Goal: Register for event/course

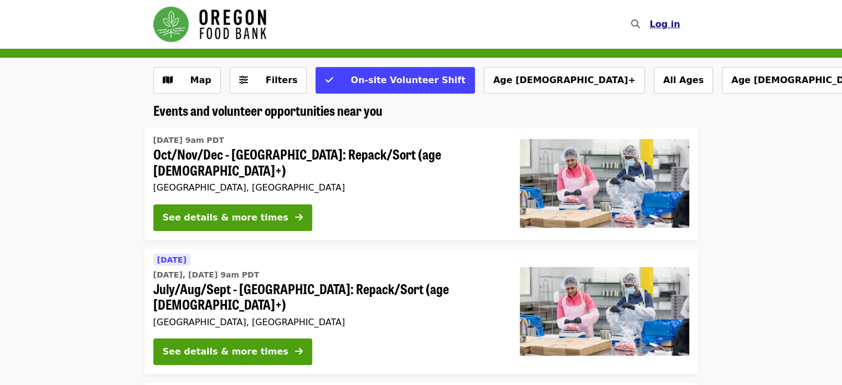
click at [664, 27] on span "Log in" at bounding box center [664, 24] width 30 height 11
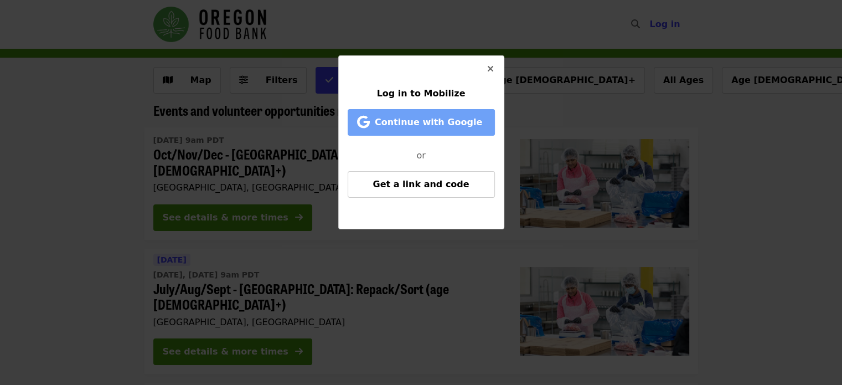
click at [438, 123] on span "Continue with Google" at bounding box center [428, 122] width 107 height 11
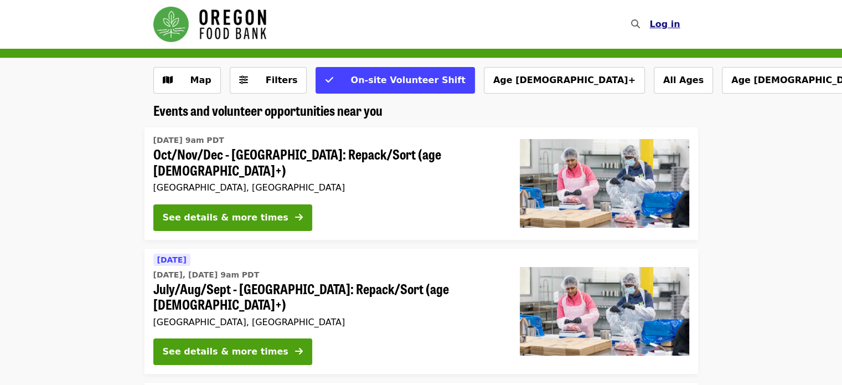
click at [666, 30] on button "Log in" at bounding box center [664, 24] width 48 height 22
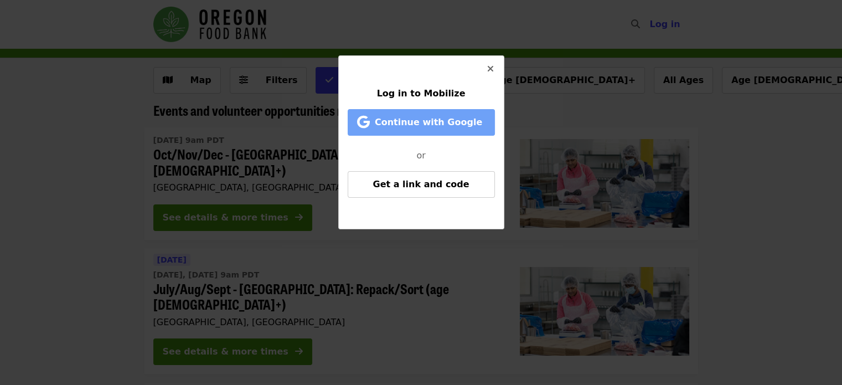
click at [401, 126] on span "Continue with Google" at bounding box center [428, 122] width 107 height 11
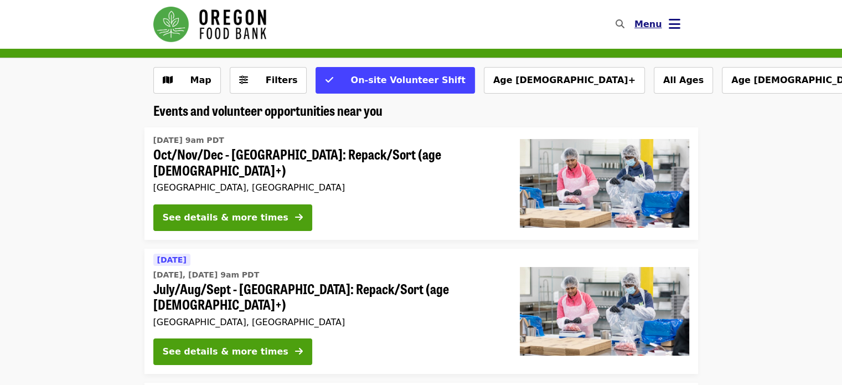
click at [671, 26] on icon "bars icon" at bounding box center [675, 24] width 12 height 16
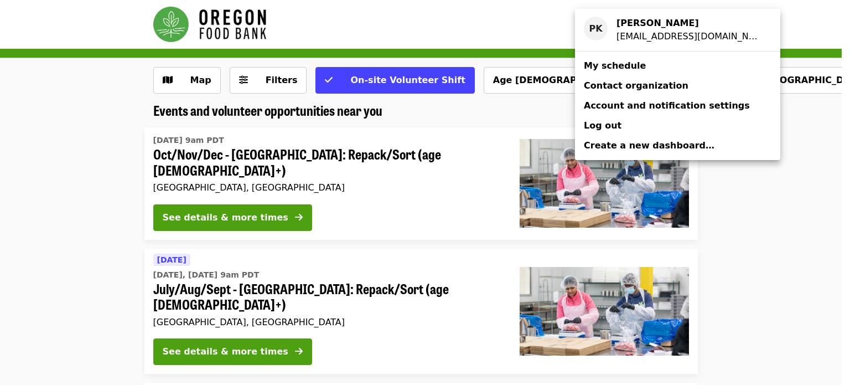
click at [779, 221] on div "Account menu" at bounding box center [425, 192] width 850 height 385
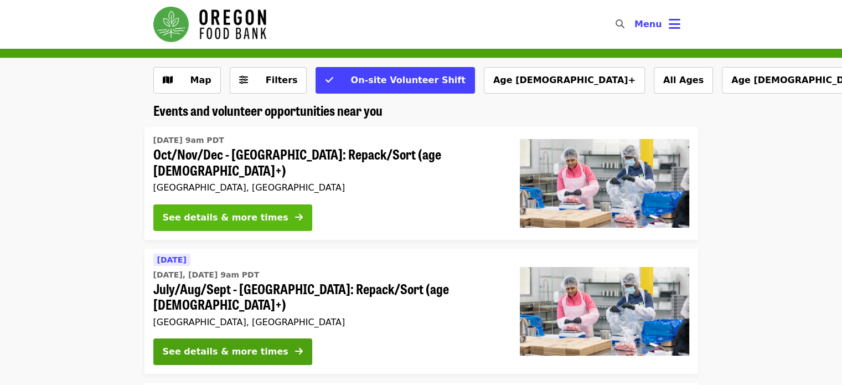
click at [236, 211] on div "See details & more times" at bounding box center [226, 217] width 126 height 13
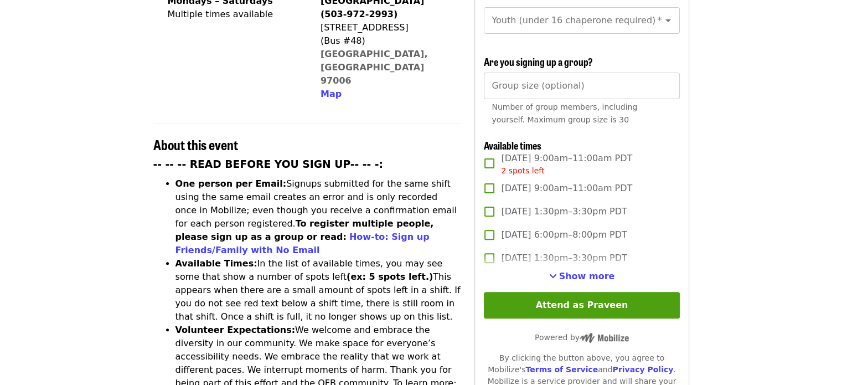
scroll to position [332, 0]
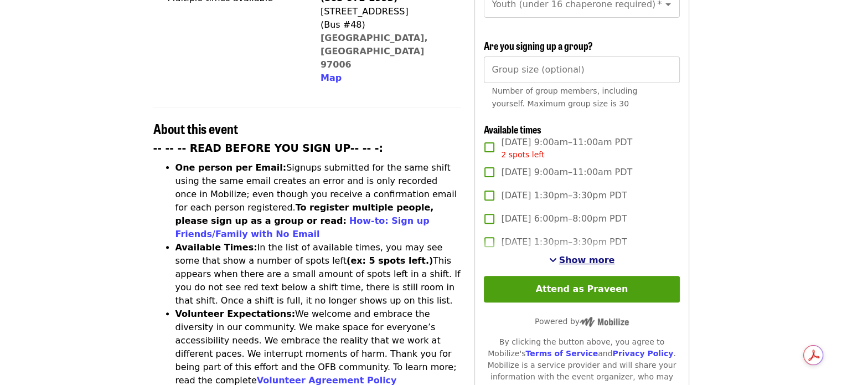
click at [568, 258] on span "Show more" at bounding box center [587, 260] width 56 height 11
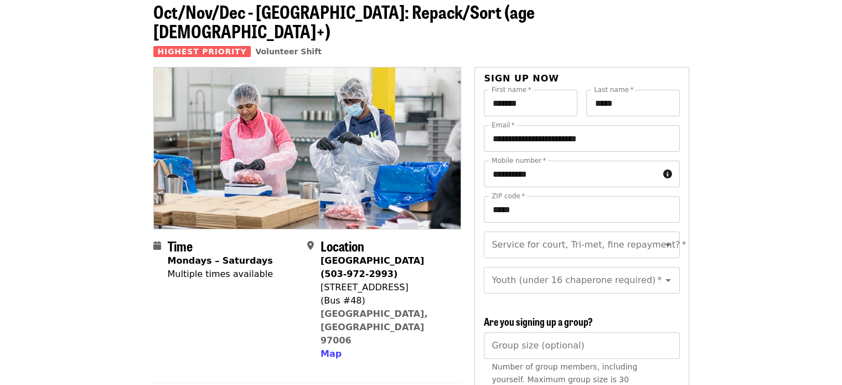
scroll to position [0, 0]
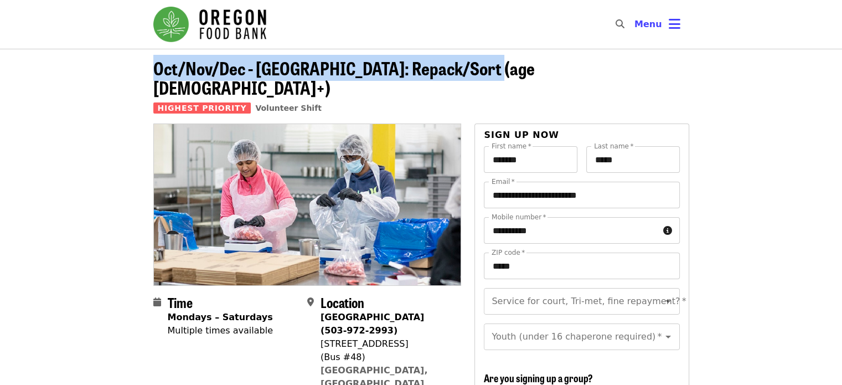
drag, startPoint x: 151, startPoint y: 69, endPoint x: 485, endPoint y: 73, distance: 333.8
click at [485, 73] on div "Oct/Nov/Dec - [GEOGRAPHIC_DATA]: Repack/Sort (age [DEMOGRAPHIC_DATA]+) Highest …" at bounding box center [421, 90] width 554 height 65
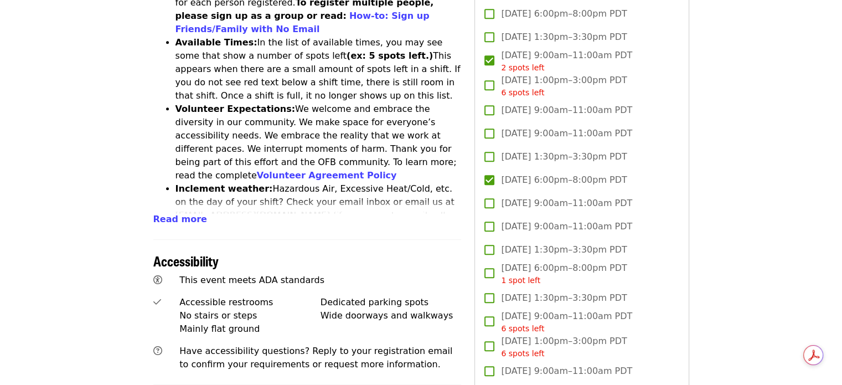
scroll to position [554, 0]
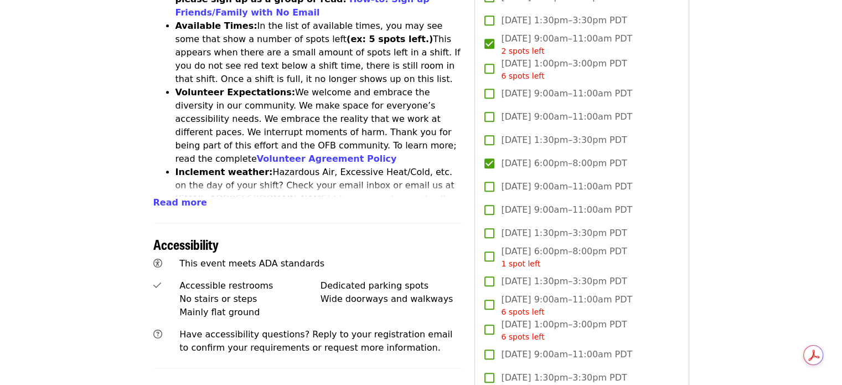
click at [535, 253] on span "[DATE] 6:00pm–8:00pm PDT 1 spot left" at bounding box center [564, 257] width 126 height 25
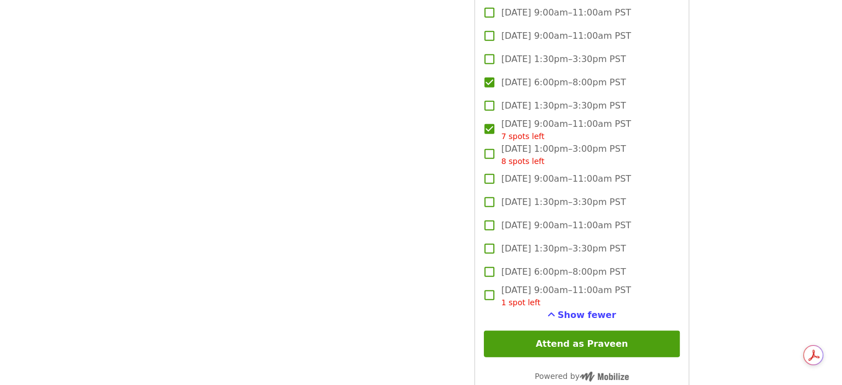
scroll to position [3266, 0]
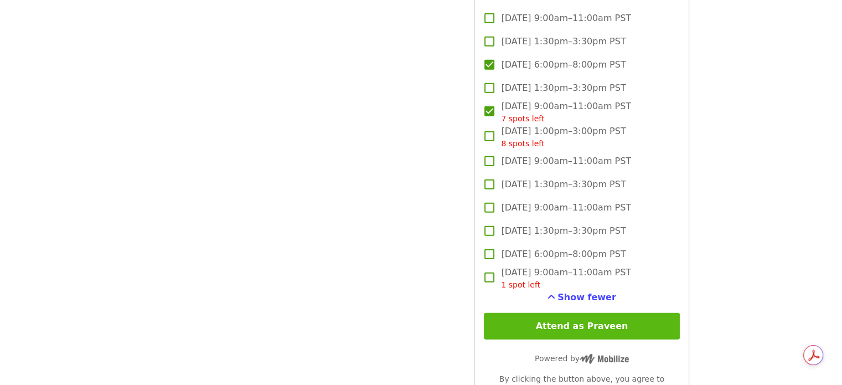
click at [580, 323] on button "Attend as Praveen" at bounding box center [581, 326] width 195 height 27
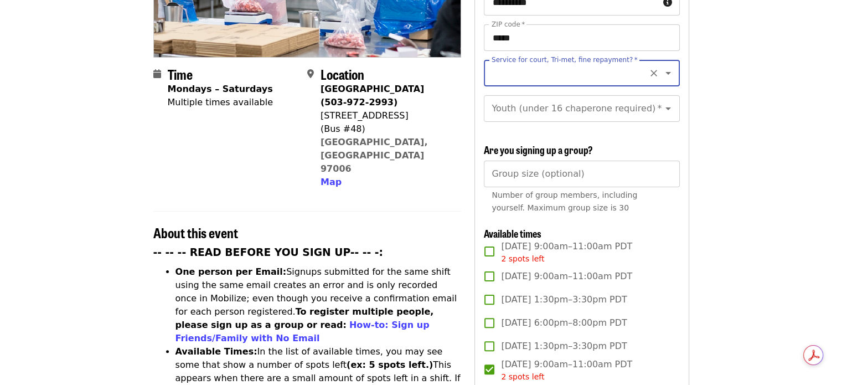
scroll to position [160, 0]
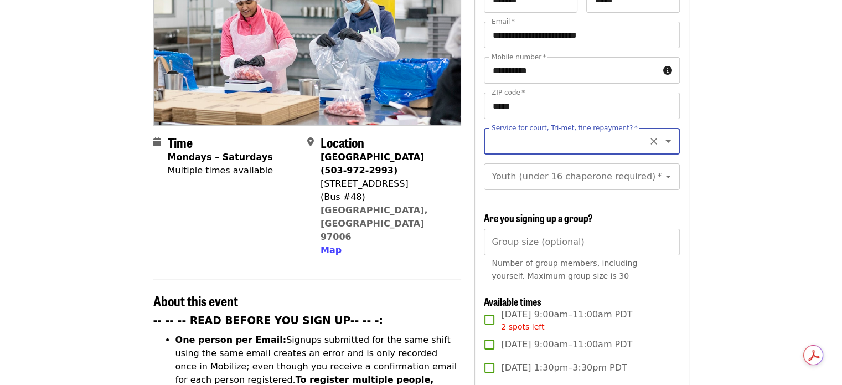
click at [648, 136] on icon "Clear" at bounding box center [653, 141] width 11 height 11
click at [598, 131] on input "Service for court, Tri-met, fine repayment?   *" at bounding box center [568, 141] width 151 height 21
click at [498, 157] on li "No" at bounding box center [577, 152] width 187 height 20
type input "**"
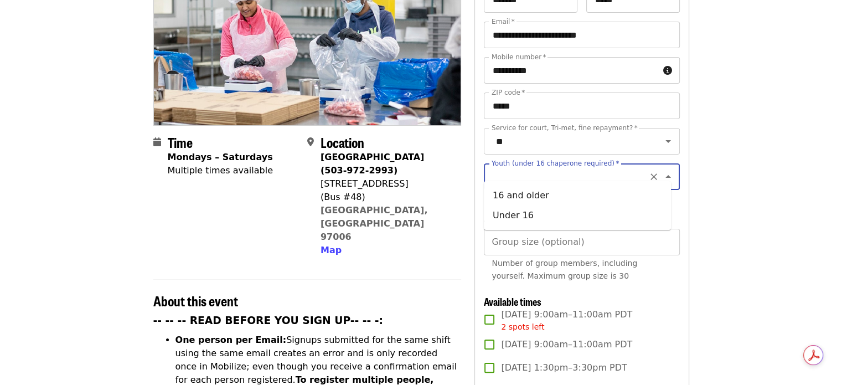
click at [581, 168] on input "Youth (under 16 chaperone required)   *" at bounding box center [568, 176] width 151 height 21
click at [569, 199] on li "16 and older" at bounding box center [577, 195] width 187 height 20
type input "**********"
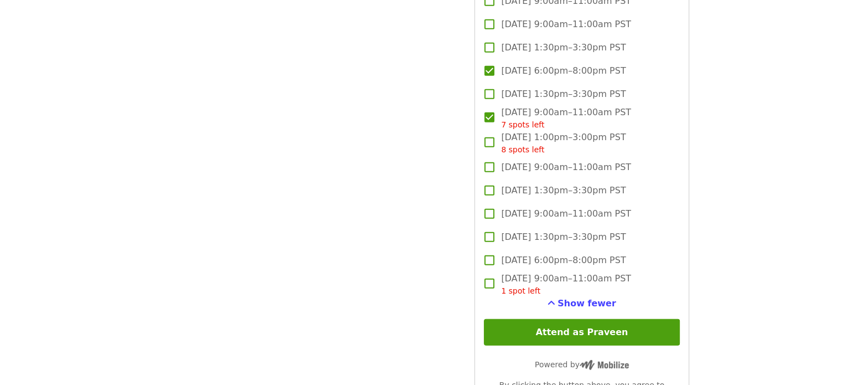
scroll to position [3481, 0]
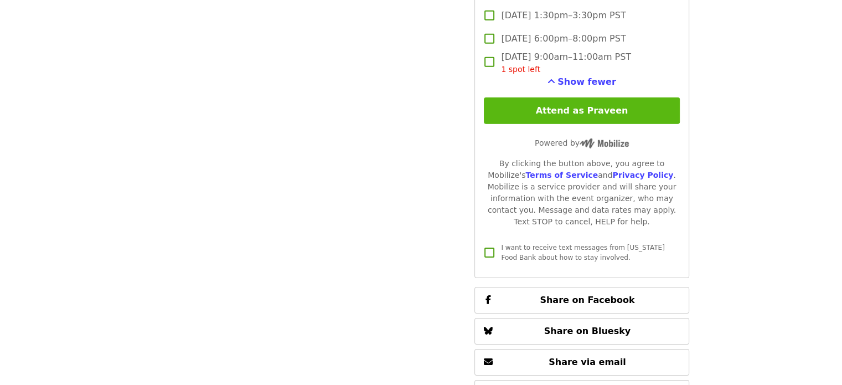
click at [576, 104] on button "Attend as Praveen" at bounding box center [581, 110] width 195 height 27
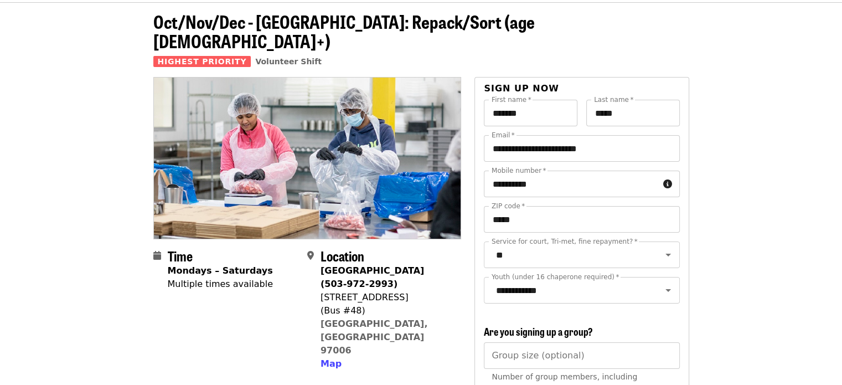
scroll to position [0, 0]
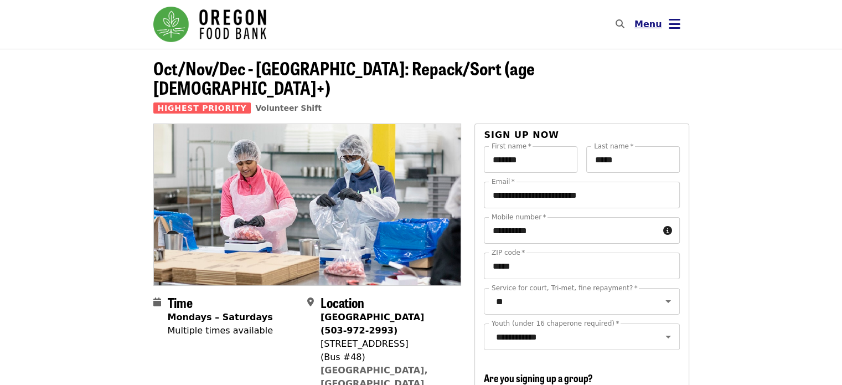
click at [678, 23] on icon "bars icon" at bounding box center [675, 24] width 12 height 16
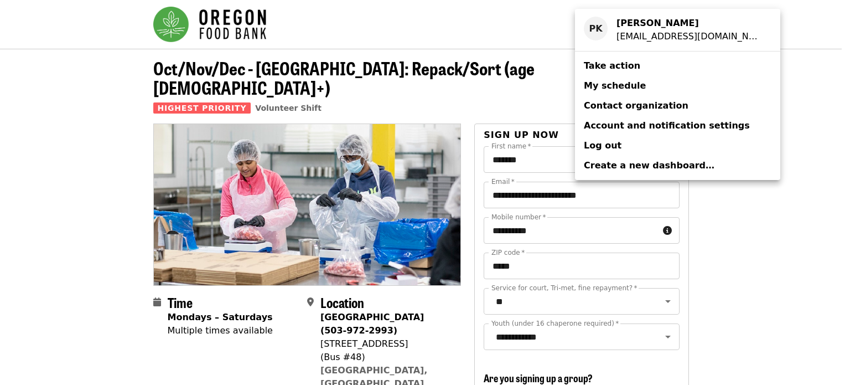
click at [622, 86] on span "My schedule" at bounding box center [615, 85] width 62 height 11
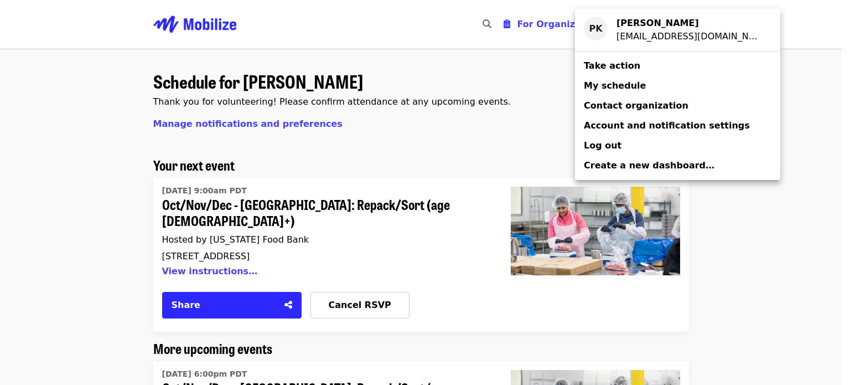
click at [77, 242] on div "Account menu" at bounding box center [425, 192] width 850 height 385
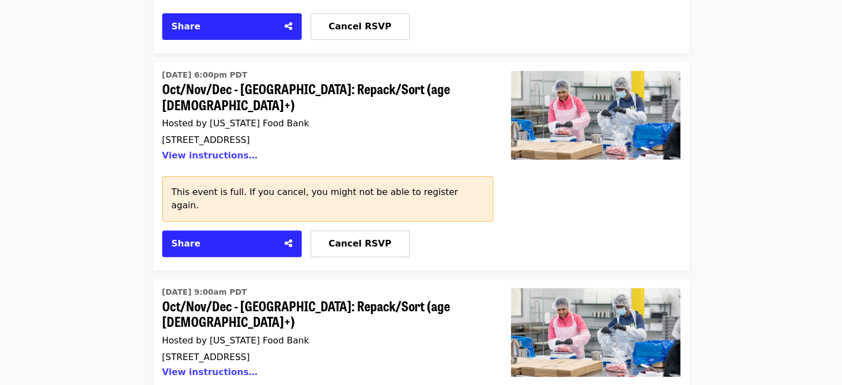
scroll to position [443, 0]
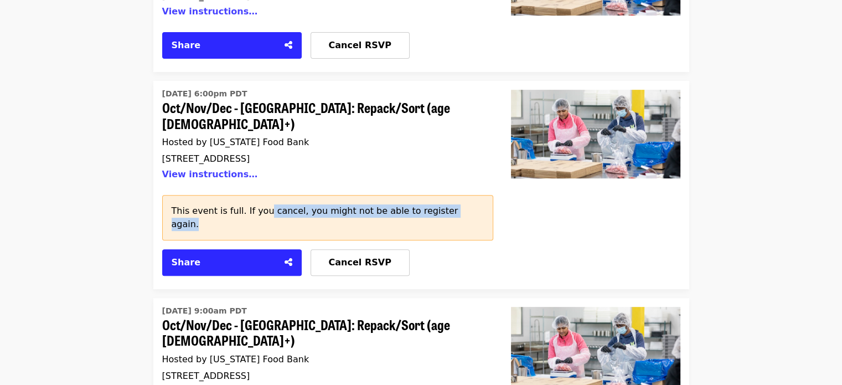
drag, startPoint x: 259, startPoint y: 166, endPoint x: 447, endPoint y: 170, distance: 188.2
click at [447, 195] on div "This event is full. If you cancel, you might not be able to register again." at bounding box center [327, 217] width 331 height 45
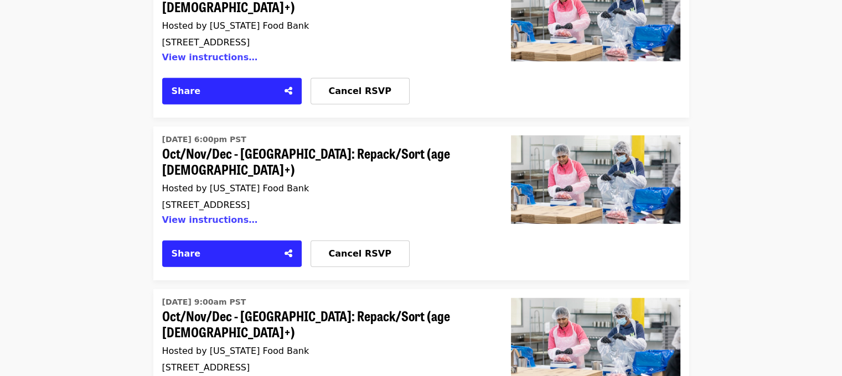
scroll to position [3044, 0]
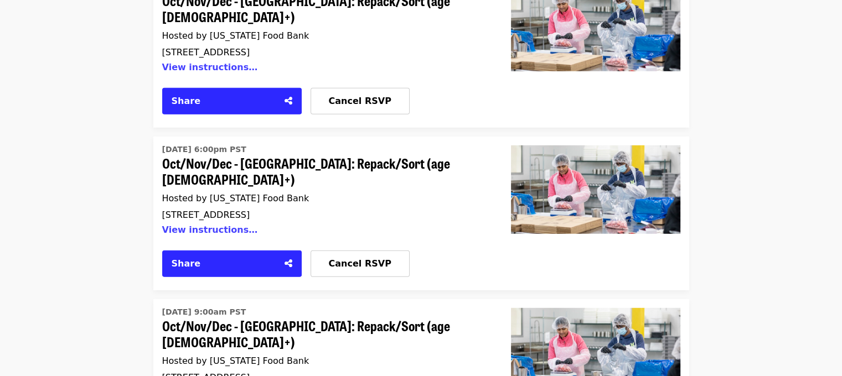
drag, startPoint x: 190, startPoint y: 184, endPoint x: 209, endPoint y: 185, distance: 18.9
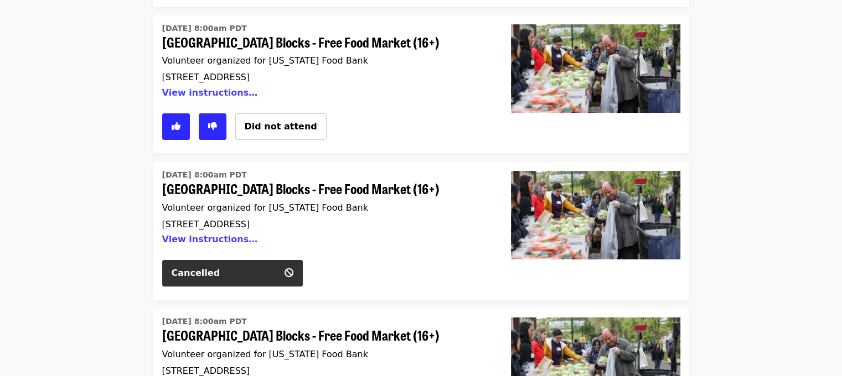
scroll to position [4139, 0]
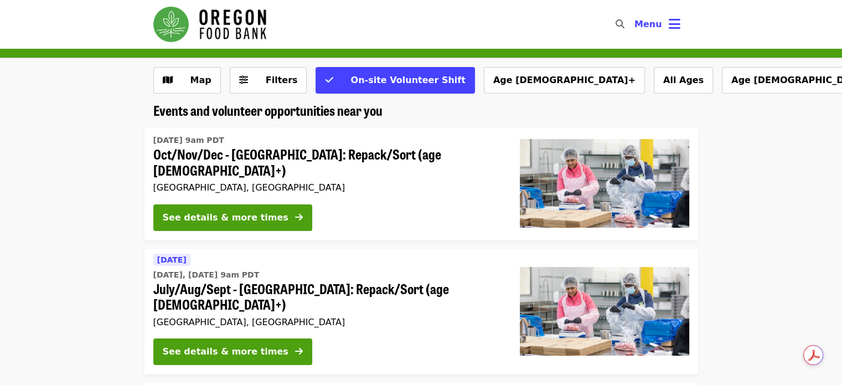
click at [31, 137] on li "[DATE] 9am PDT Oct/Nov/Dec - [GEOGRAPHIC_DATA]: Repack/Sort (age [DEMOGRAPHIC_D…" at bounding box center [421, 183] width 842 height 112
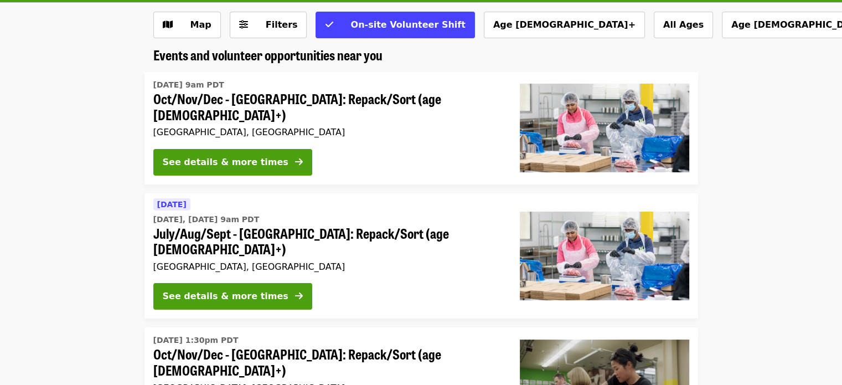
scroll to position [55, 0]
click at [12, 193] on li "[DATE] [DATE], [DATE] 9am PDT July/Aug/Sept - [GEOGRAPHIC_DATA]: Repack/Sort (a…" at bounding box center [421, 256] width 842 height 126
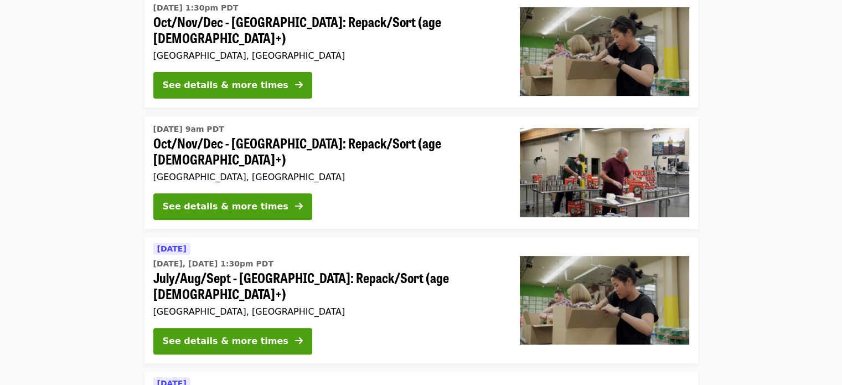
scroll to position [332, 0]
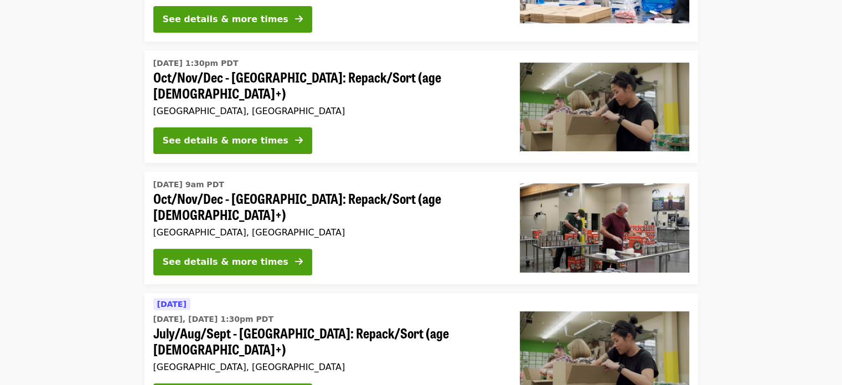
click at [278, 69] on span "Oct/Nov/Dec - [GEOGRAPHIC_DATA]: Repack/Sort (age [DEMOGRAPHIC_DATA]+)" at bounding box center [327, 85] width 349 height 32
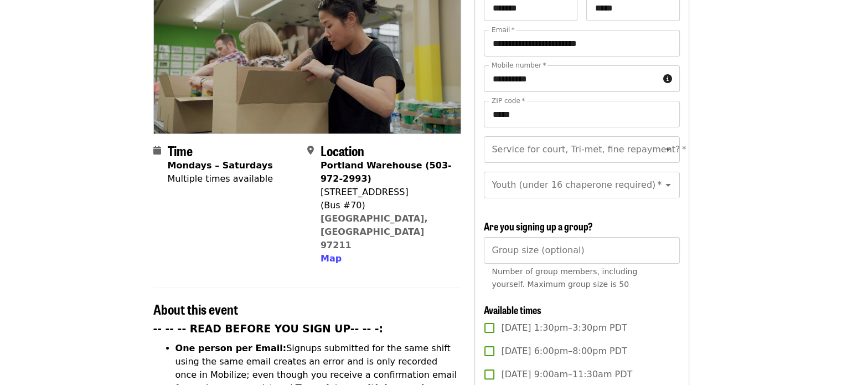
scroll to position [166, 0]
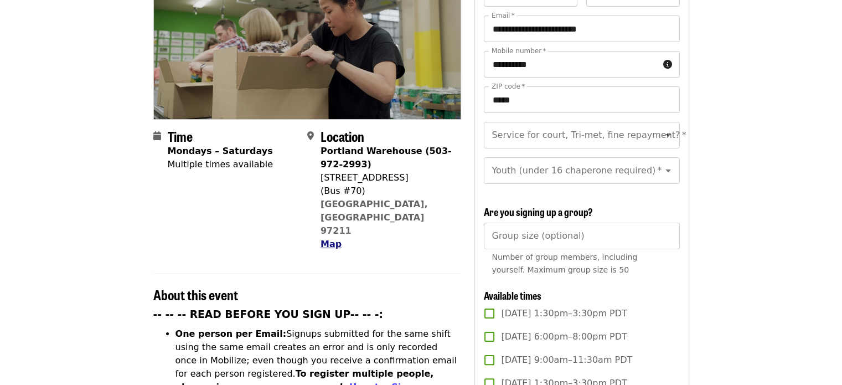
click at [324, 239] on span "Map" at bounding box center [330, 244] width 21 height 11
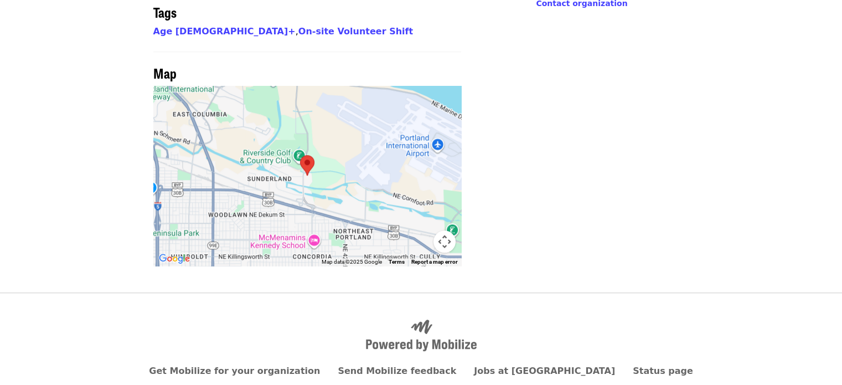
scroll to position [933, 0]
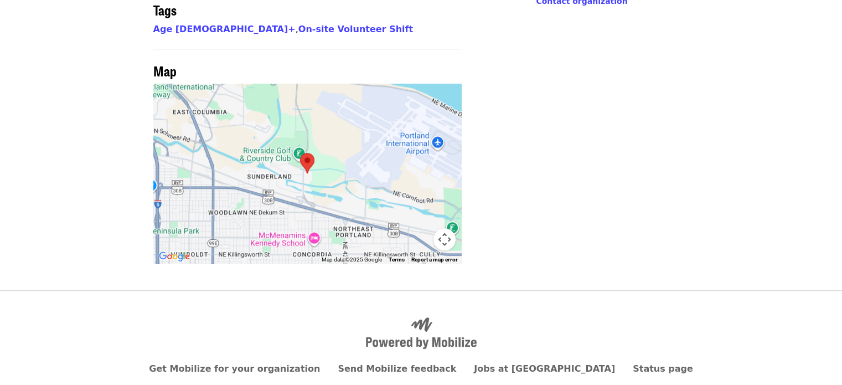
click at [327, 141] on div at bounding box center [307, 174] width 308 height 180
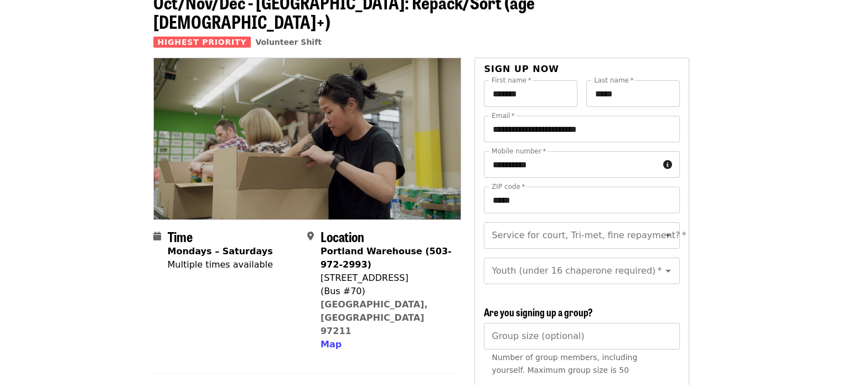
scroll to position [47, 0]
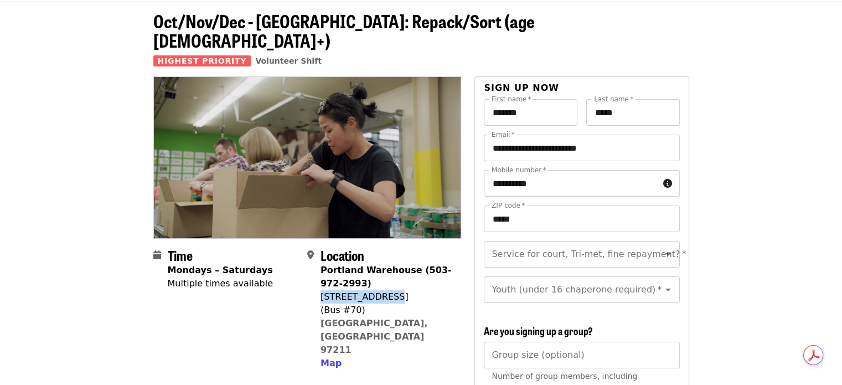
drag, startPoint x: 320, startPoint y: 274, endPoint x: 385, endPoint y: 282, distance: 65.3
click at [385, 290] on div "[STREET_ADDRESS]" at bounding box center [386, 296] width 132 height 13
copy div "[STREET_ADDRESS]"
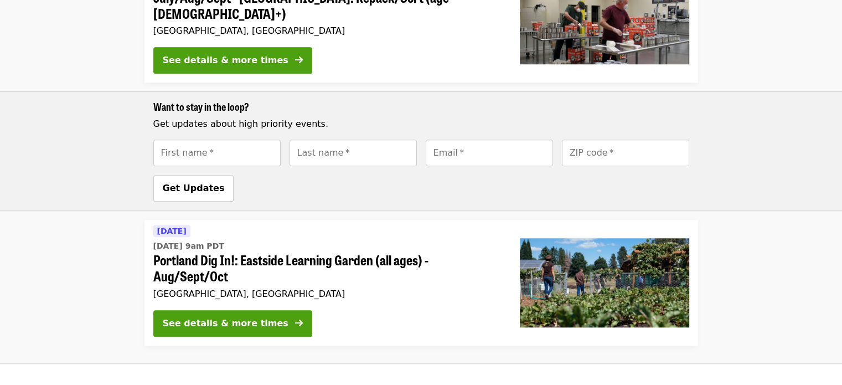
scroll to position [830, 0]
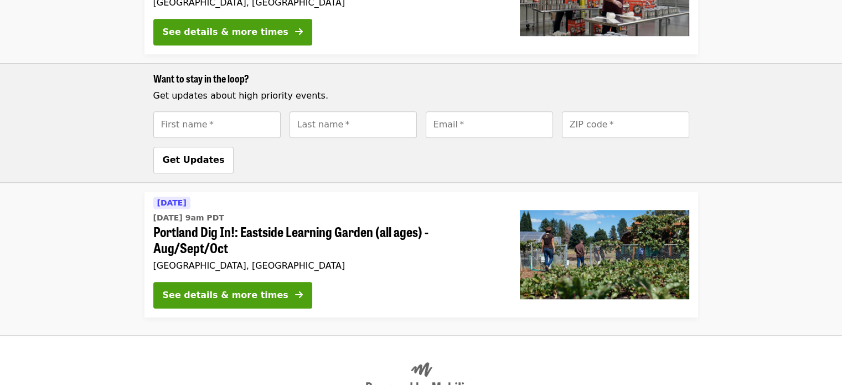
click at [33, 192] on li "[DATE] [DATE] 9am PDT Portland Dig In!: Eastside Learning Garden (all ages) - A…" at bounding box center [421, 255] width 842 height 126
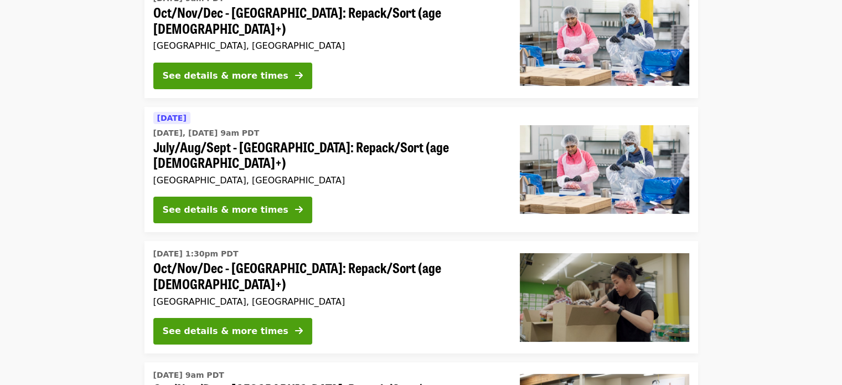
scroll to position [0, 0]
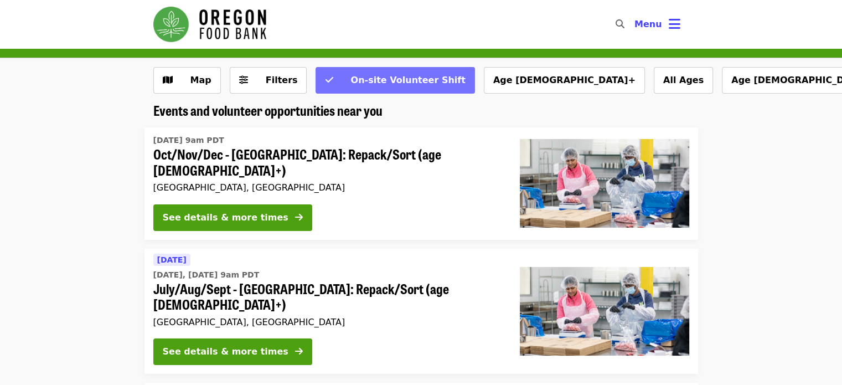
click at [324, 77] on button "On-site Volunteer Shift" at bounding box center [395, 80] width 159 height 27
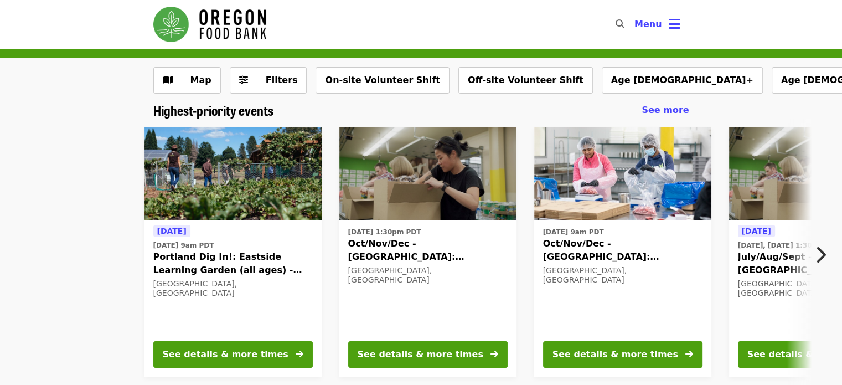
click at [822, 254] on icon "chevron-right icon" at bounding box center [820, 254] width 11 height 21
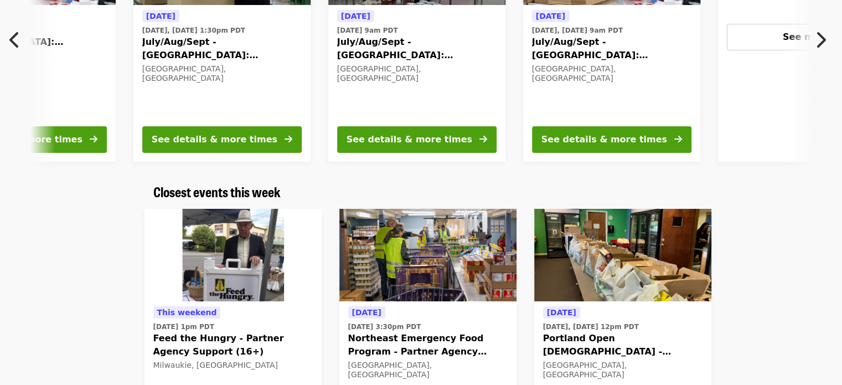
scroll to position [387, 0]
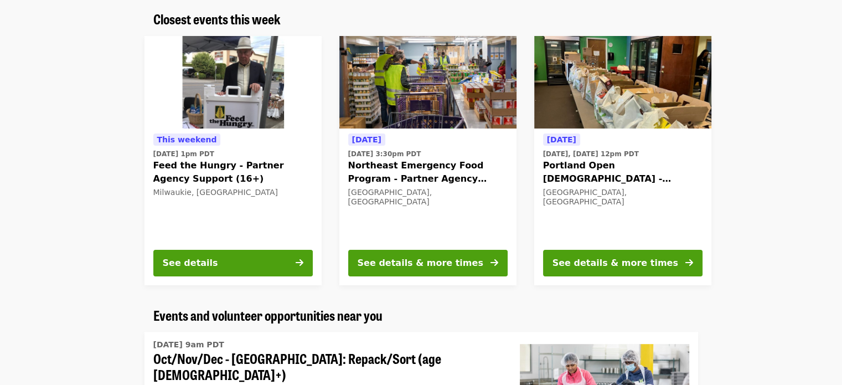
click at [0, 236] on div "This weekend [DATE] 1pm PDT Feed the Hungry - Partner Agency Support (16+) [GEO…" at bounding box center [416, 160] width 899 height 267
click at [260, 169] on span "Feed the Hungry - Partner Agency Support (16+)" at bounding box center [232, 172] width 159 height 27
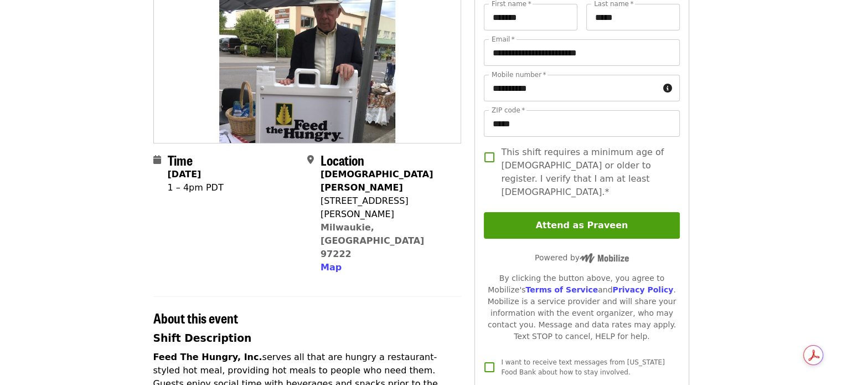
scroll to position [111, 0]
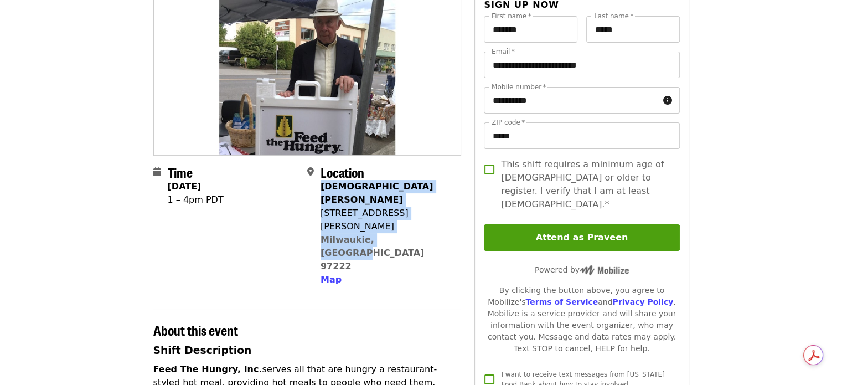
drag, startPoint x: 320, startPoint y: 187, endPoint x: 423, endPoint y: 212, distance: 106.1
click at [423, 212] on div "[DEMOGRAPHIC_DATA][PERSON_NAME] [STREET_ADDRESS][PERSON_NAME] Map" at bounding box center [386, 233] width 132 height 106
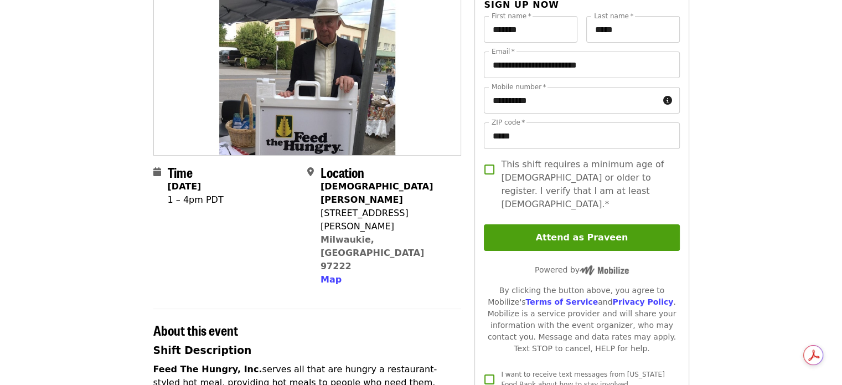
click at [420, 273] on div "Map" at bounding box center [386, 279] width 132 height 13
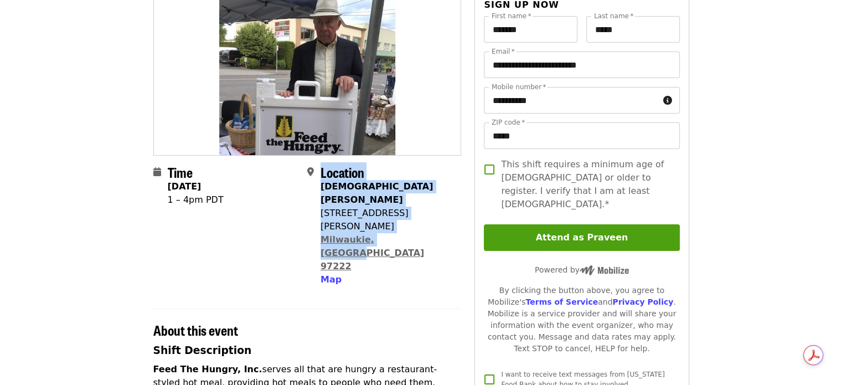
drag, startPoint x: 317, startPoint y: 199, endPoint x: 398, endPoint y: 214, distance: 82.7
click at [398, 214] on div "Location [DEMOGRAPHIC_DATA][PERSON_NAME] [STREET_ADDRESS][PERSON_NAME] Map" at bounding box center [379, 225] width 145 height 122
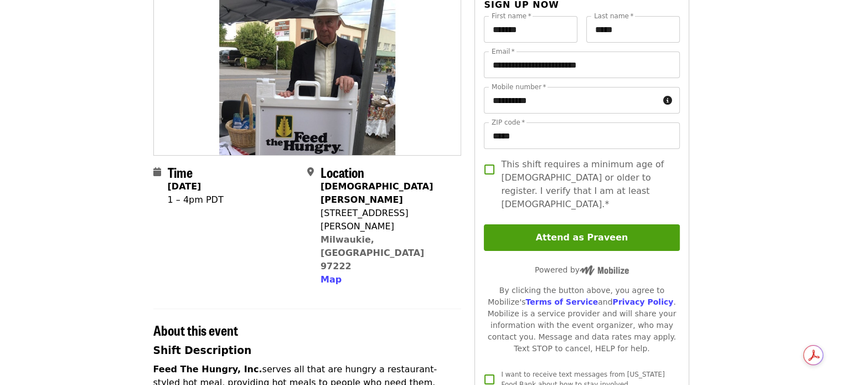
click at [403, 237] on section "Time [DATE] 1 – 4pm PDT Location [DEMOGRAPHIC_DATA][PERSON_NAME] [STREET_ADDRES…" at bounding box center [307, 229] width 308 height 131
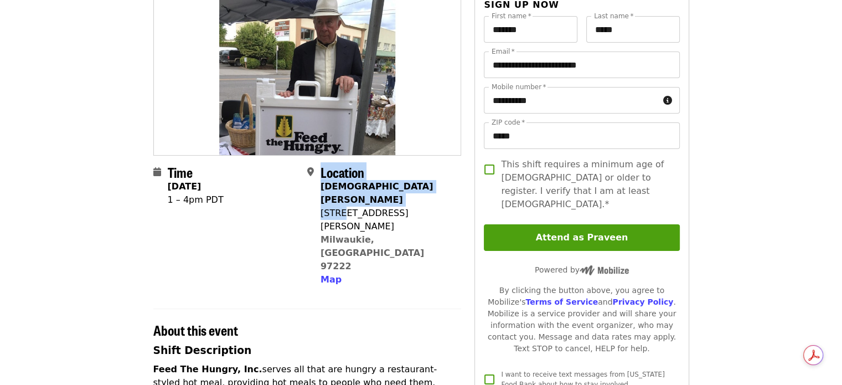
drag, startPoint x: 318, startPoint y: 201, endPoint x: 343, endPoint y: 206, distance: 25.4
click at [343, 206] on div "Location [DEMOGRAPHIC_DATA][PERSON_NAME] [STREET_ADDRESS][PERSON_NAME] Map" at bounding box center [379, 225] width 145 height 122
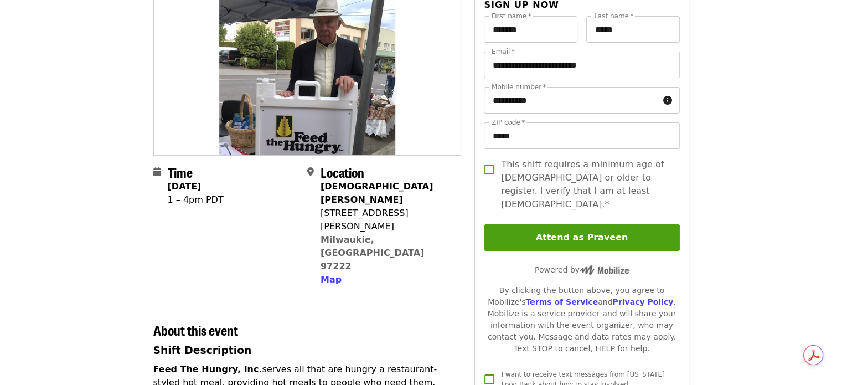
click at [363, 273] on div "Map" at bounding box center [386, 279] width 132 height 13
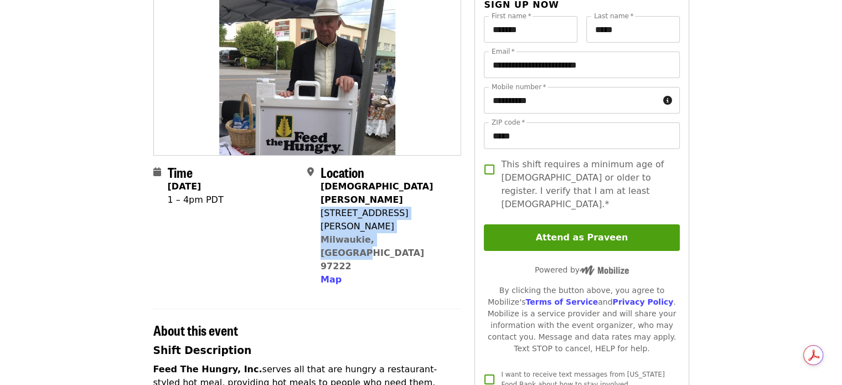
drag, startPoint x: 409, startPoint y: 212, endPoint x: 320, endPoint y: 204, distance: 88.9
click at [320, 204] on div "[DEMOGRAPHIC_DATA][PERSON_NAME] [STREET_ADDRESS][PERSON_NAME] Map" at bounding box center [386, 233] width 132 height 106
copy span "[STREET_ADDRESS][PERSON_NAME]"
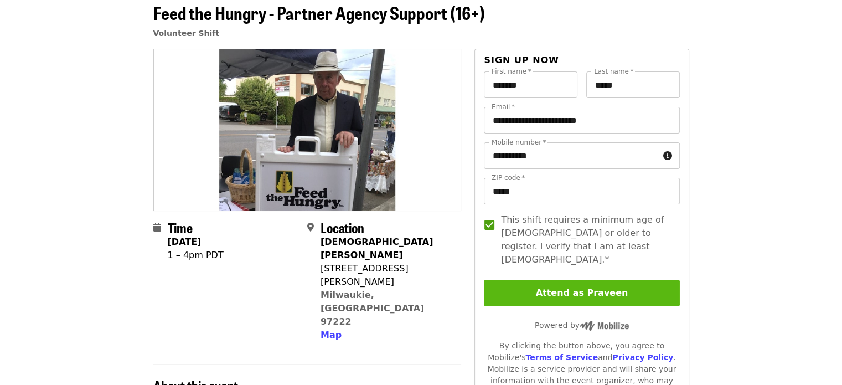
scroll to position [0, 0]
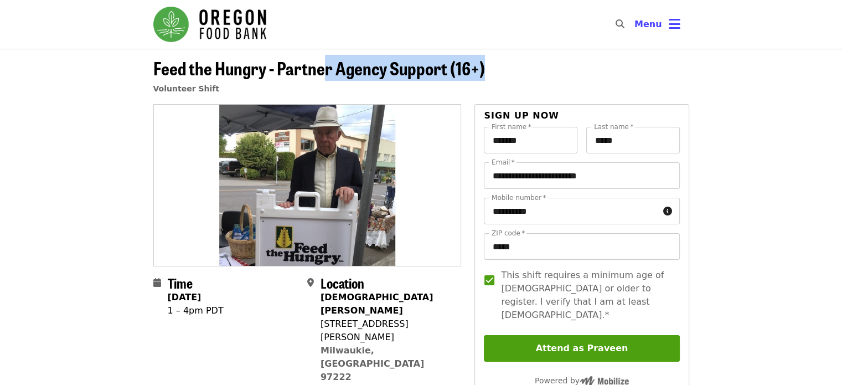
drag, startPoint x: 324, startPoint y: 68, endPoint x: 519, endPoint y: 71, distance: 194.9
click at [519, 71] on header "Feed the Hungry - Partner Agency Support (16+) Volunteer Shift" at bounding box center [421, 81] width 536 height 46
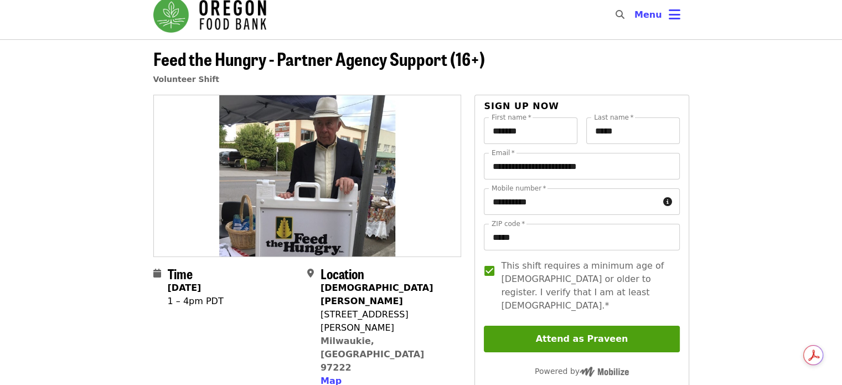
scroll to position [65, 0]
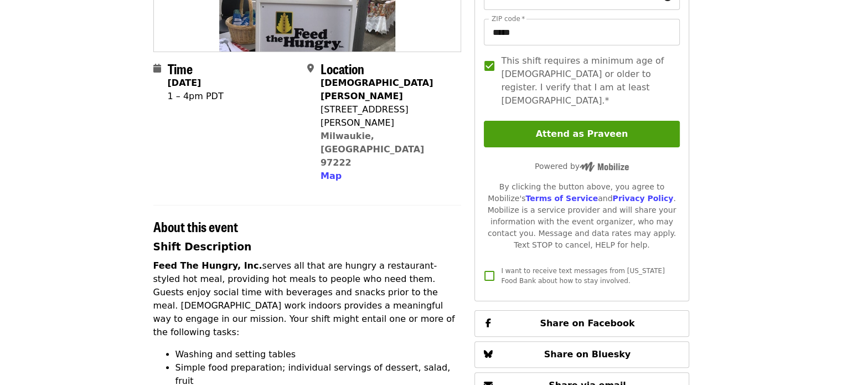
scroll to position [231, 0]
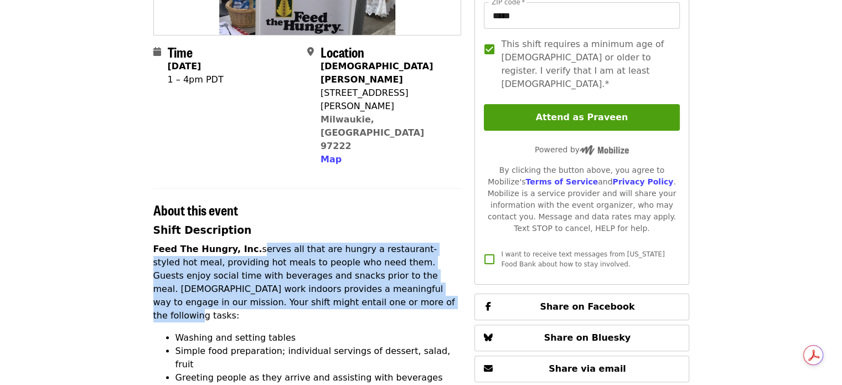
drag, startPoint x: 245, startPoint y: 197, endPoint x: 266, endPoint y: 245, distance: 52.8
click at [266, 245] on p "Feed The Hungry, Inc. serves all that are hungry a restaurant-styled hot meal, …" at bounding box center [307, 282] width 308 height 80
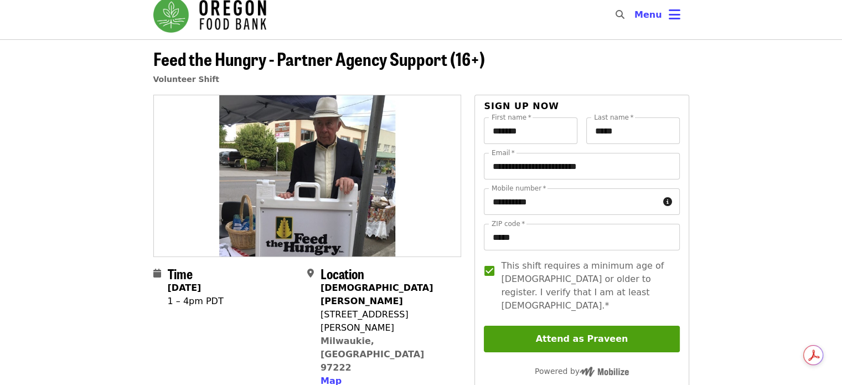
scroll to position [0, 0]
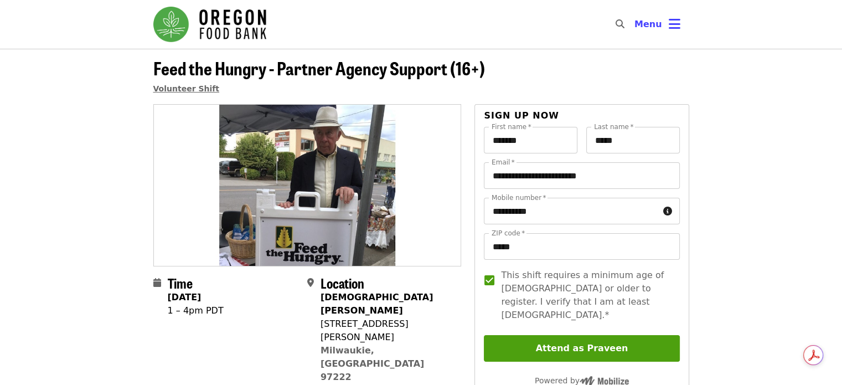
click at [188, 88] on span "Volunteer Shift" at bounding box center [186, 88] width 66 height 9
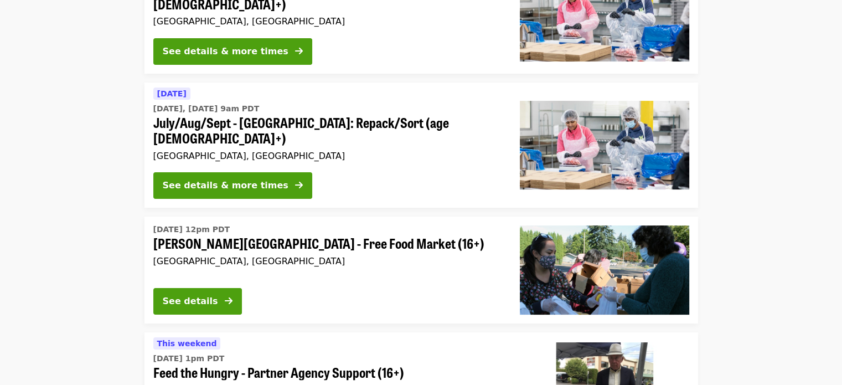
scroll to position [387, 0]
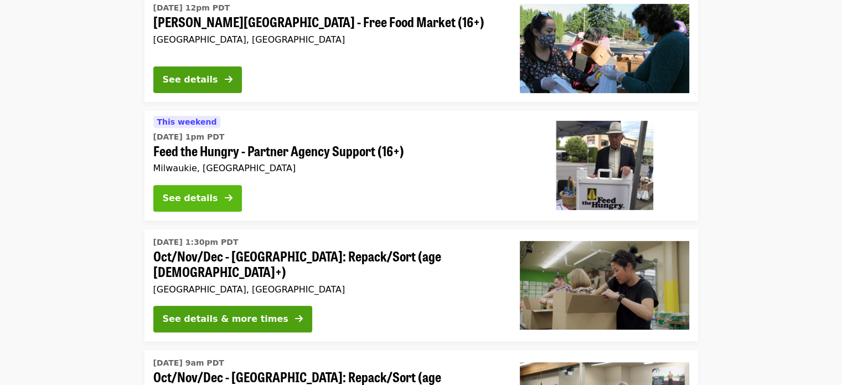
click at [206, 192] on div "See details" at bounding box center [190, 198] width 55 height 13
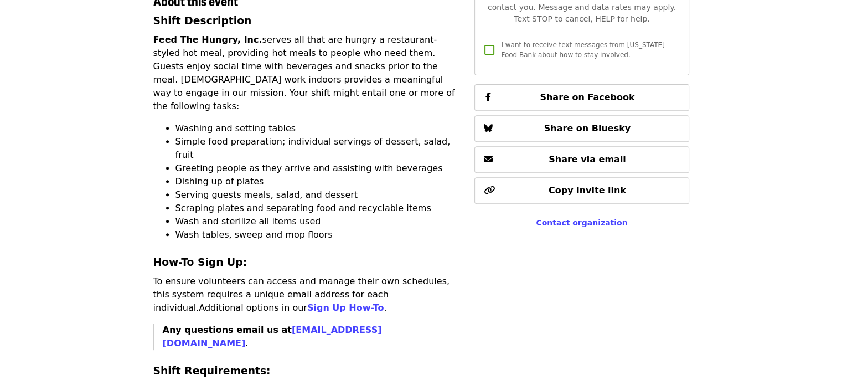
scroll to position [443, 0]
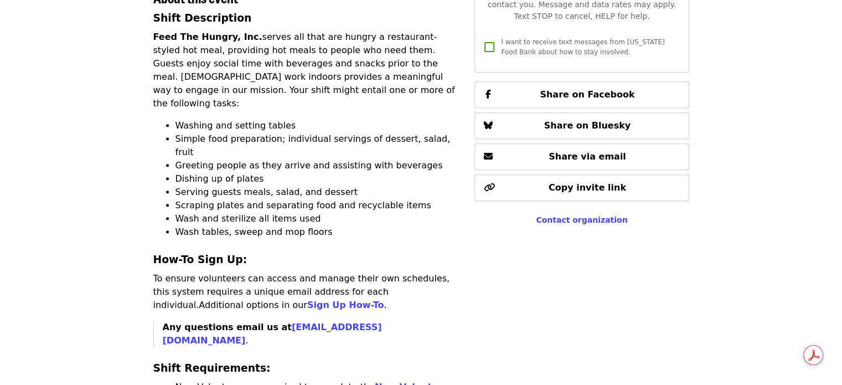
click at [653, 254] on div "**********" at bounding box center [581, 314] width 214 height 1307
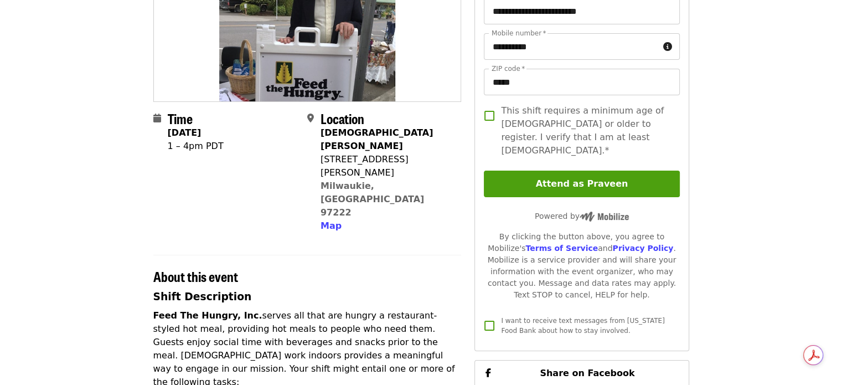
scroll to position [0, 0]
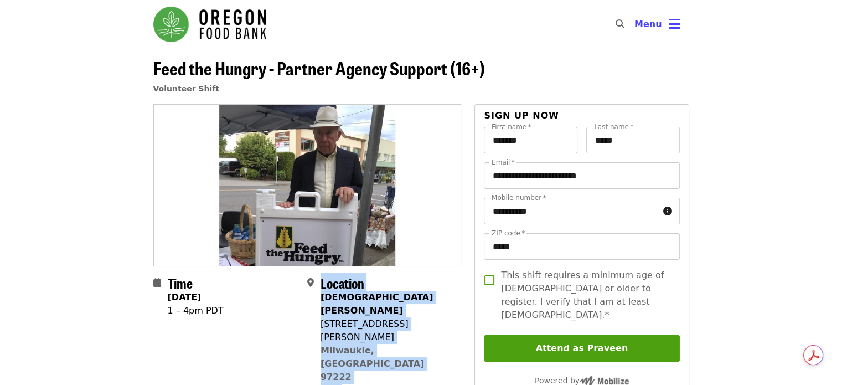
drag, startPoint x: 318, startPoint y: 299, endPoint x: 358, endPoint y: 343, distance: 59.2
click at [358, 343] on div "Location [DEMOGRAPHIC_DATA][PERSON_NAME] [STREET_ADDRESS][PERSON_NAME] Map" at bounding box center [379, 336] width 145 height 122
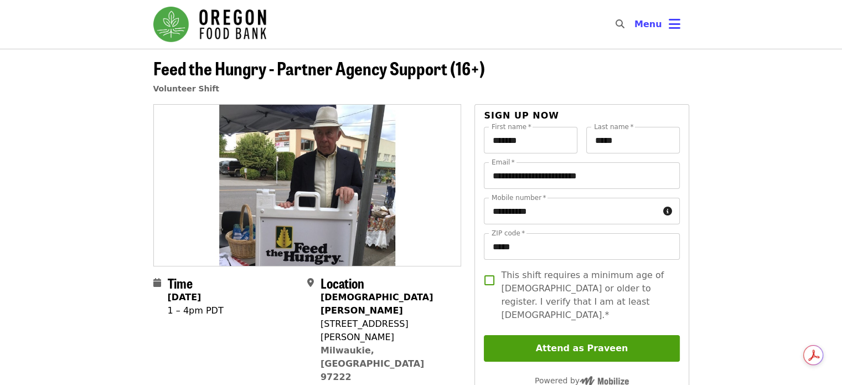
click at [358, 384] on div "Map" at bounding box center [386, 390] width 132 height 13
click at [73, 101] on header "Feed the Hungry - Partner Agency Support (16+) Volunteer Shift" at bounding box center [421, 76] width 842 height 55
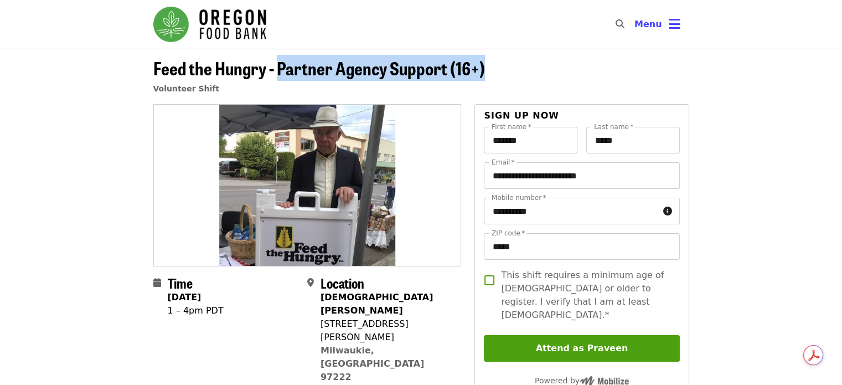
drag, startPoint x: 280, startPoint y: 67, endPoint x: 556, endPoint y: 66, distance: 276.2
click at [556, 66] on header "Feed the Hungry - Partner Agency Support (16+) Volunteer Shift" at bounding box center [421, 81] width 536 height 46
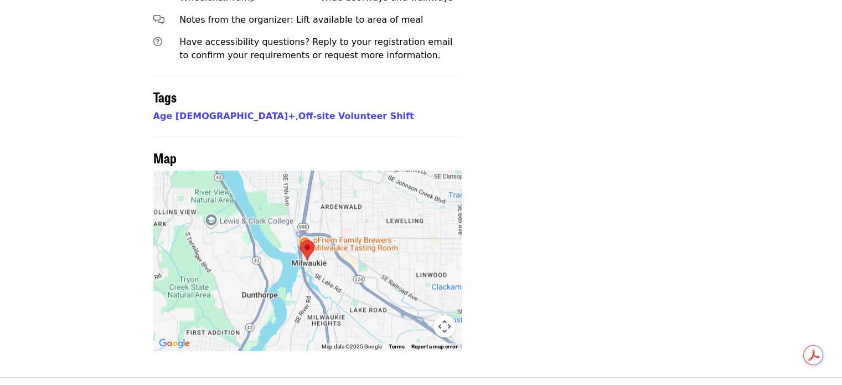
scroll to position [784, 0]
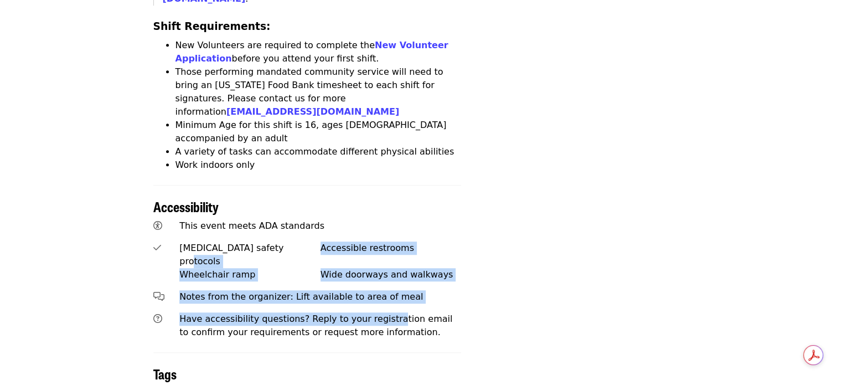
drag, startPoint x: 310, startPoint y: 122, endPoint x: 378, endPoint y: 185, distance: 92.5
click at [378, 215] on div "This event meets ADA standards [MEDICAL_DATA] safety protocols Accessible restr…" at bounding box center [307, 279] width 317 height 128
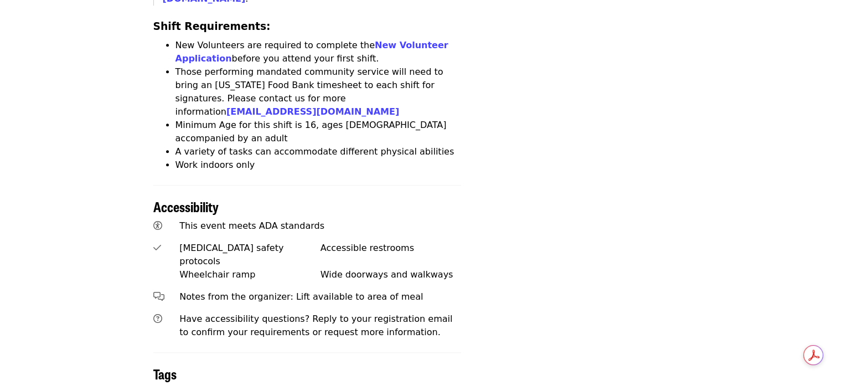
click at [403, 312] on p "Have accessibility questions? Reply to your registration email to confirm your …" at bounding box center [320, 325] width 282 height 27
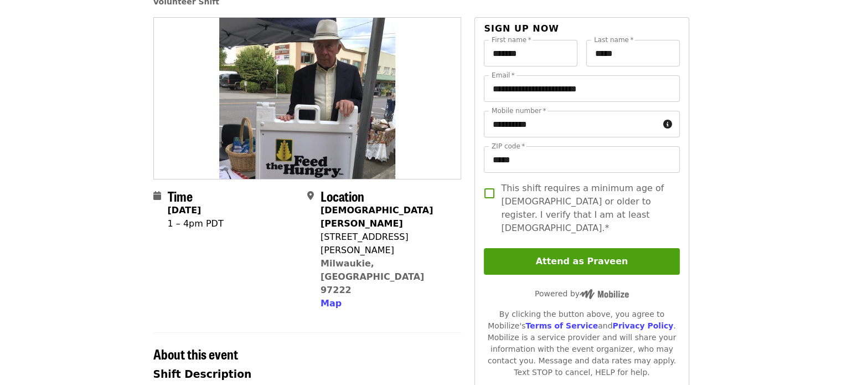
scroll to position [0, 0]
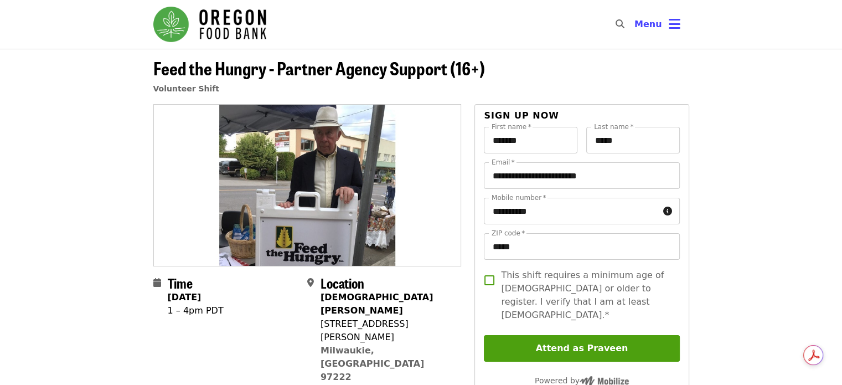
drag, startPoint x: 488, startPoint y: 68, endPoint x: 152, endPoint y: 80, distance: 336.8
click at [152, 80] on div "Feed the Hungry - Partner Agency Support (16+) Volunteer Shift" at bounding box center [421, 81] width 554 height 46
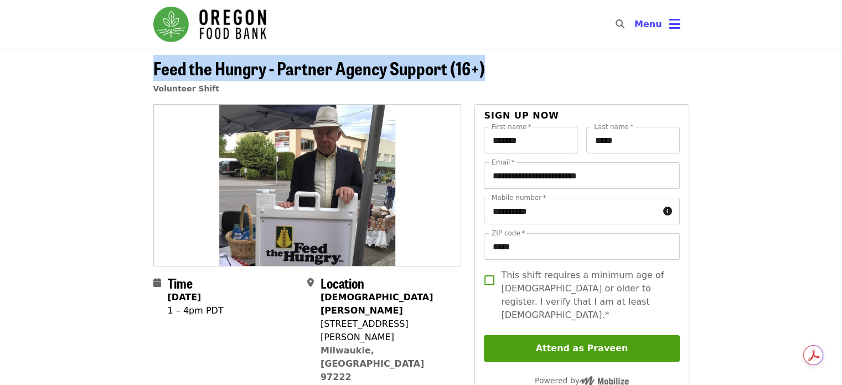
drag, startPoint x: 154, startPoint y: 75, endPoint x: 528, endPoint y: 71, distance: 373.1
click at [528, 71] on header "Feed the Hungry - Partner Agency Support (16+) Volunteer Shift" at bounding box center [421, 81] width 536 height 46
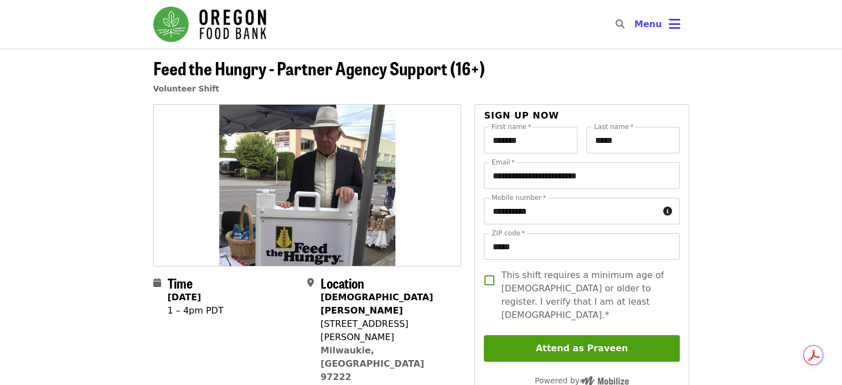
click at [718, 95] on header "Feed the Hungry - Partner Agency Support (16+) Volunteer Shift" at bounding box center [421, 76] width 842 height 55
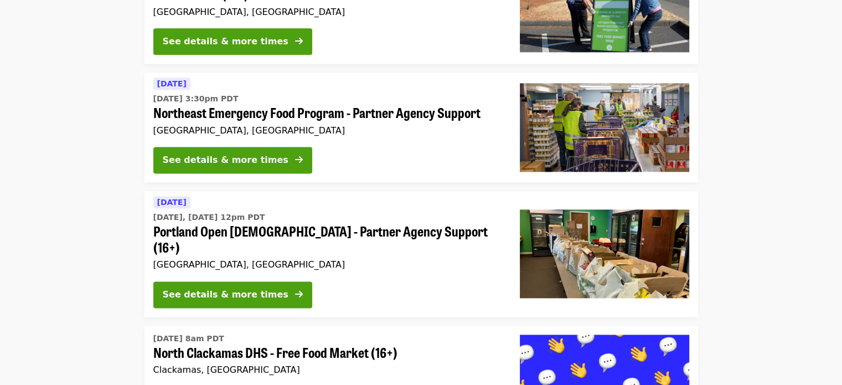
scroll to position [1439, 0]
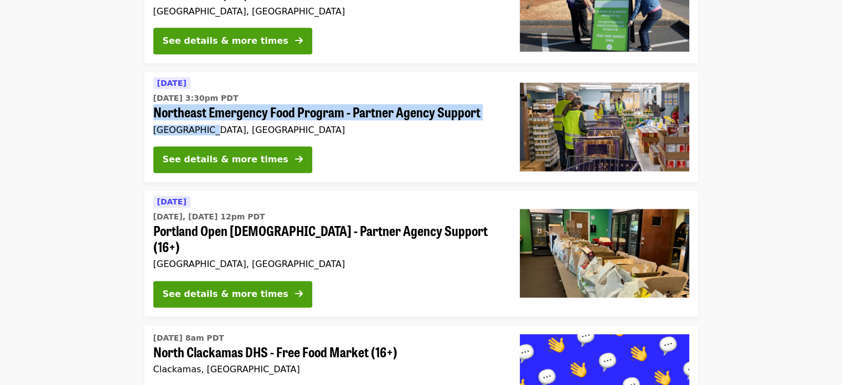
drag, startPoint x: 140, startPoint y: 46, endPoint x: 410, endPoint y: 56, distance: 269.8
click at [410, 72] on li "[DATE] [DATE] 3:30pm PDT Northeast Emergency Food Program - Partner Agency Supp…" at bounding box center [421, 127] width 842 height 110
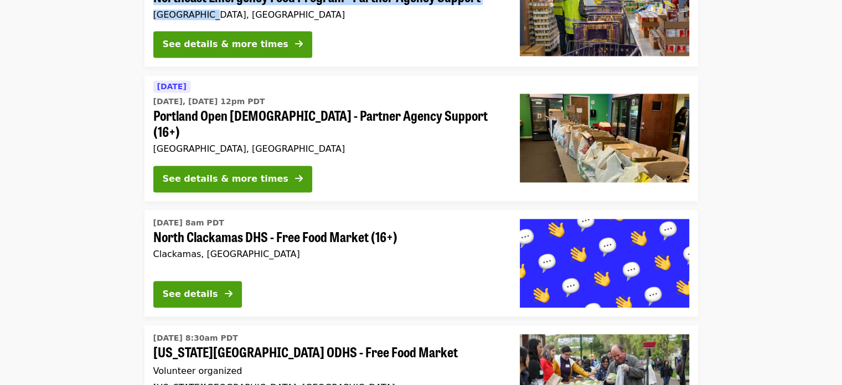
scroll to position [1605, 0]
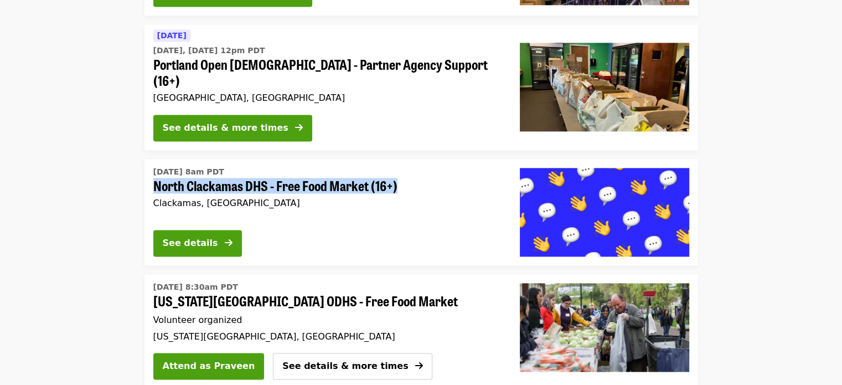
drag, startPoint x: 142, startPoint y: 107, endPoint x: 410, endPoint y: 107, distance: 267.9
click at [410, 159] on li "[DATE] 8am PDT North Clackamas DHS - Free Food Market (16+) Clackamas, OR See d…" at bounding box center [421, 212] width 842 height 106
click at [219, 230] on button "See details" at bounding box center [197, 243] width 89 height 27
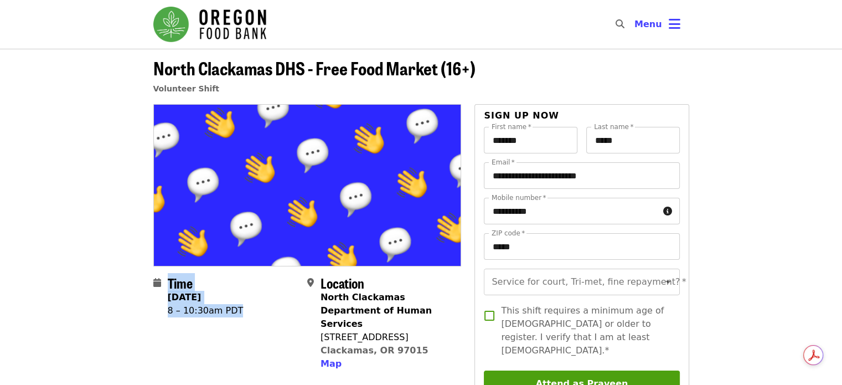
drag, startPoint x: 257, startPoint y: 317, endPoint x: 164, endPoint y: 318, distance: 93.0
click at [164, 318] on div "Time [DATE] 8 – 10:30am PDT" at bounding box center [225, 323] width 145 height 96
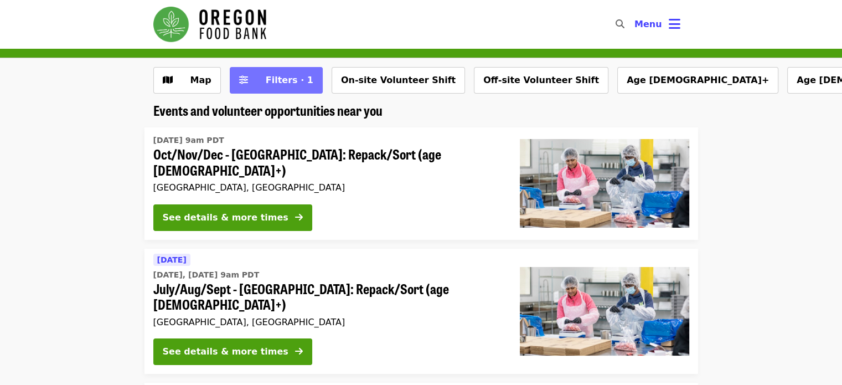
click at [258, 85] on span "Filters · 1" at bounding box center [284, 80] width 59 height 13
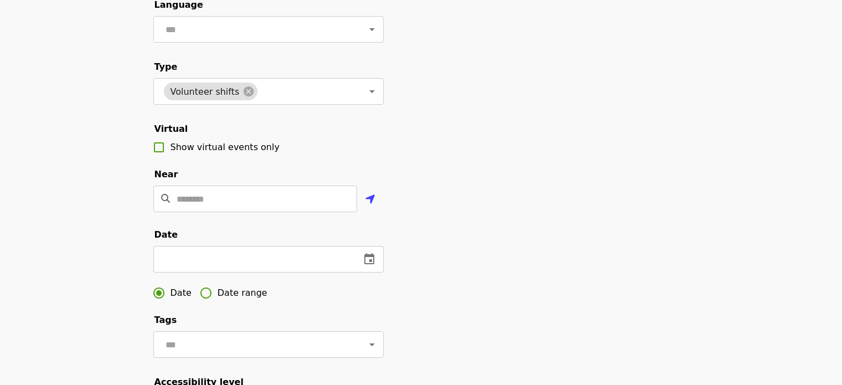
scroll to position [111, 0]
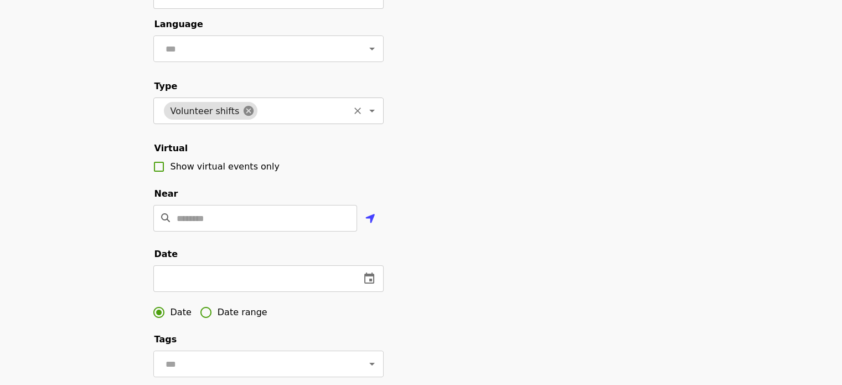
click at [242, 117] on icon at bounding box center [248, 111] width 12 height 12
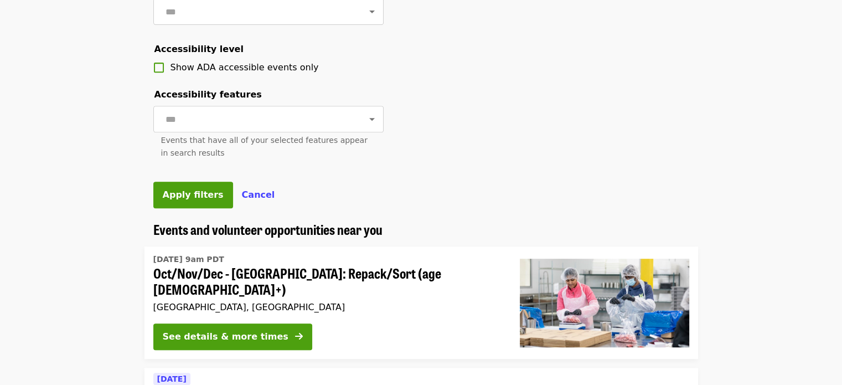
scroll to position [443, 0]
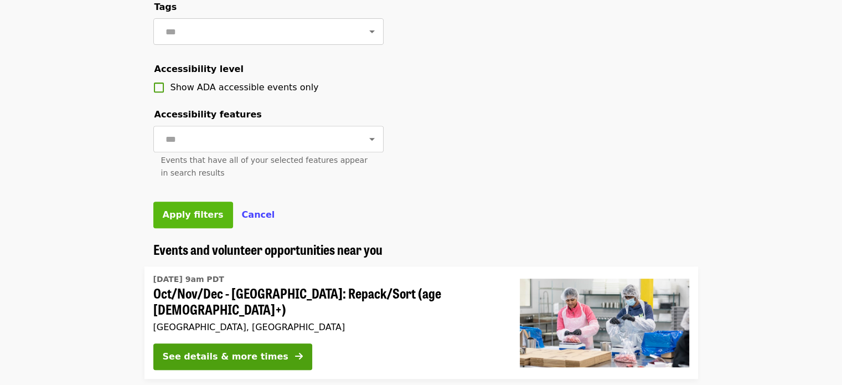
click at [189, 220] on span "Apply filters" at bounding box center [193, 214] width 61 height 11
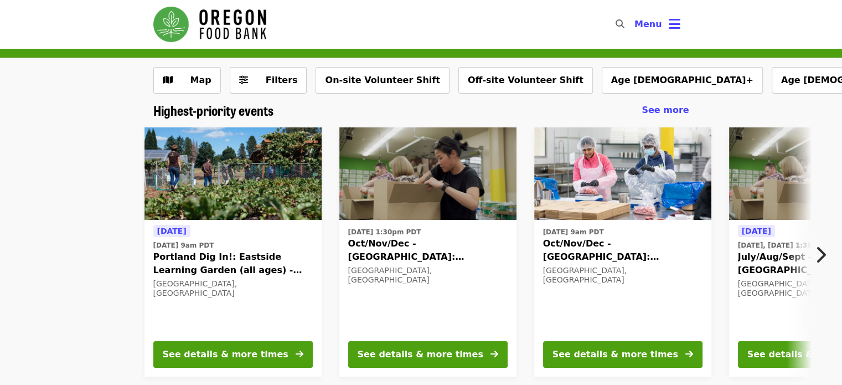
click at [35, 220] on div "[DATE] [DATE] 9am PDT Portland Dig In!: [GEOGRAPHIC_DATA] (all ages) - Aug/Sept…" at bounding box center [416, 251] width 899 height 267
click at [97, 174] on div "[DATE] [DATE] 9am PDT Portland Dig In!: [GEOGRAPHIC_DATA] (all ages) - Aug/Sept…" at bounding box center [416, 251] width 899 height 267
